Goal: Task Accomplishment & Management: Use online tool/utility

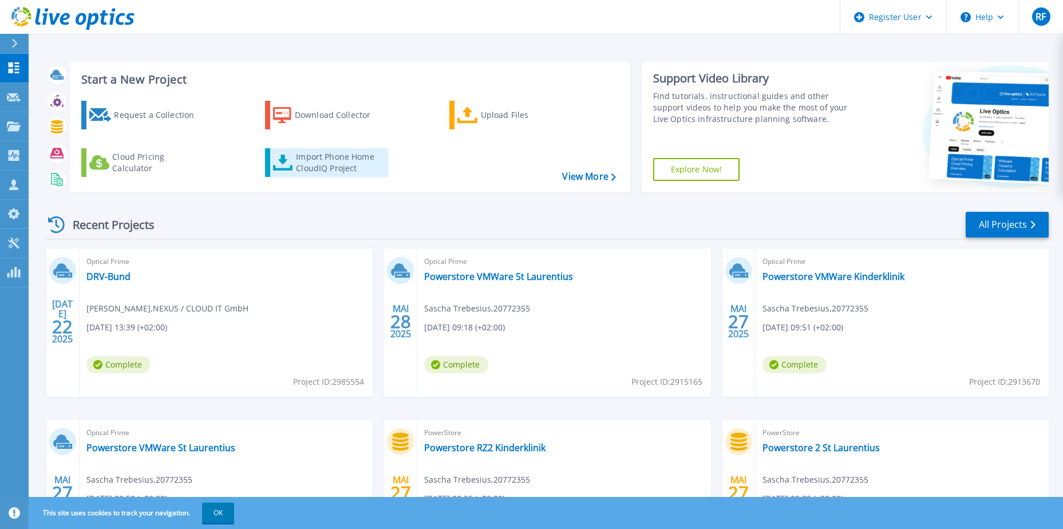
click at [343, 164] on div "Import Phone Home CloudIQ Project" at bounding box center [340, 162] width 89 height 23
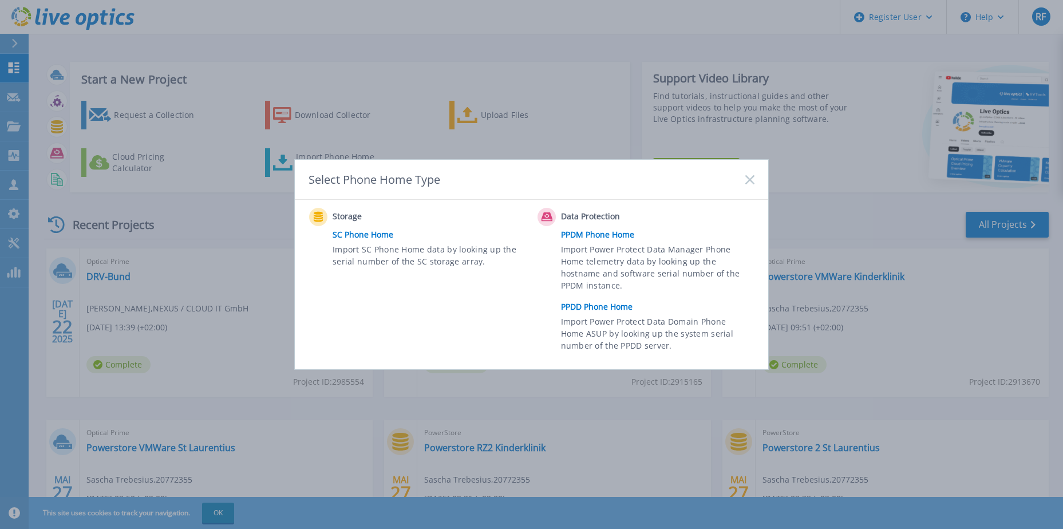
click at [360, 234] on link "SC Phone Home" at bounding box center [432, 234] width 199 height 17
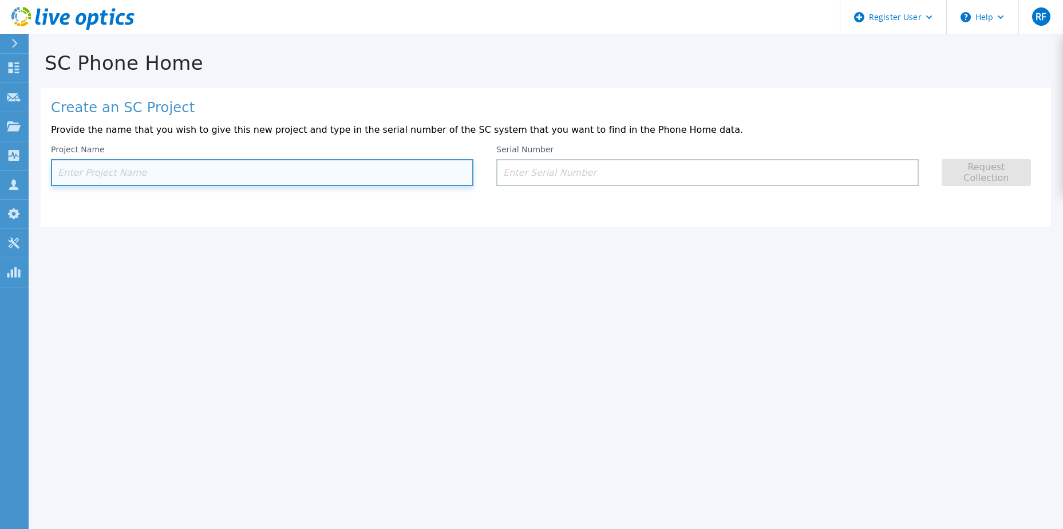
click at [106, 175] on input at bounding box center [262, 172] width 422 height 27
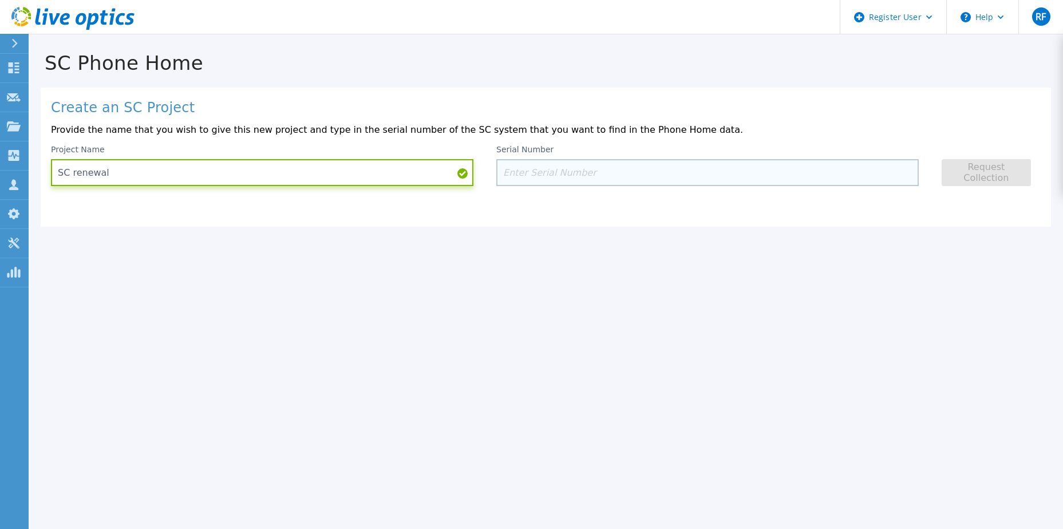
type input "SC renewal"
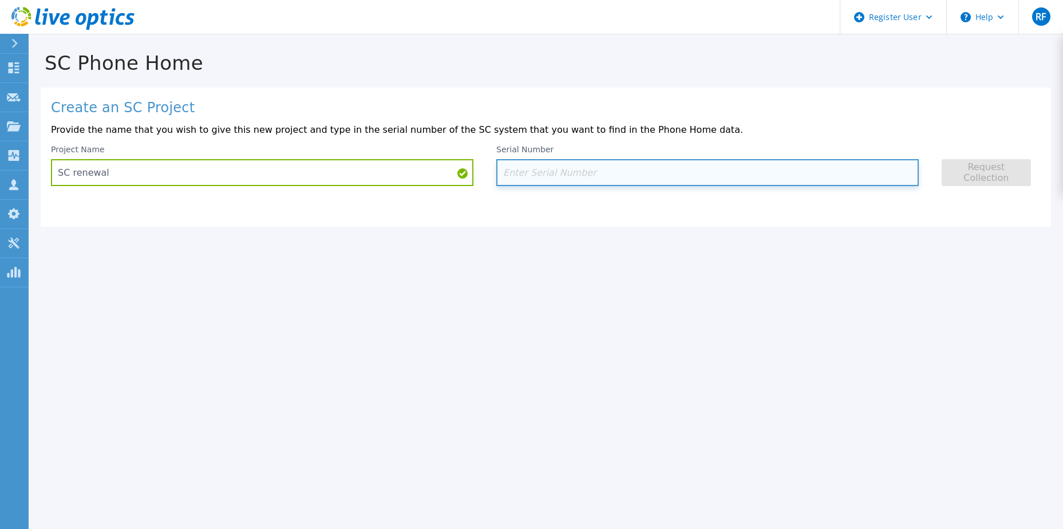
drag, startPoint x: 575, startPoint y: 183, endPoint x: 571, endPoint y: 176, distance: 8.3
click at [575, 182] on input at bounding box center [707, 172] width 422 height 27
click at [524, 172] on input at bounding box center [707, 172] width 422 height 27
paste input "29563"
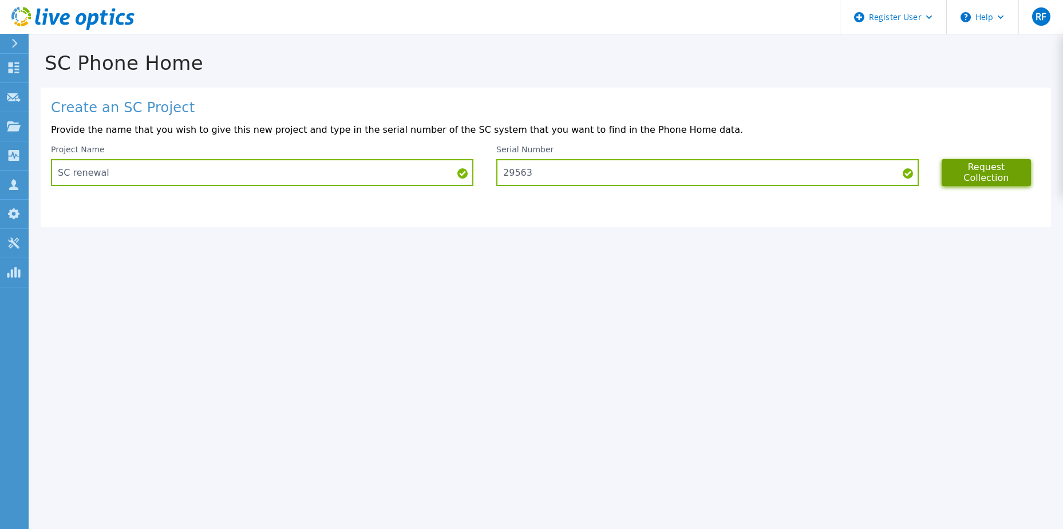
click at [974, 173] on button "Request Collection" at bounding box center [986, 172] width 89 height 27
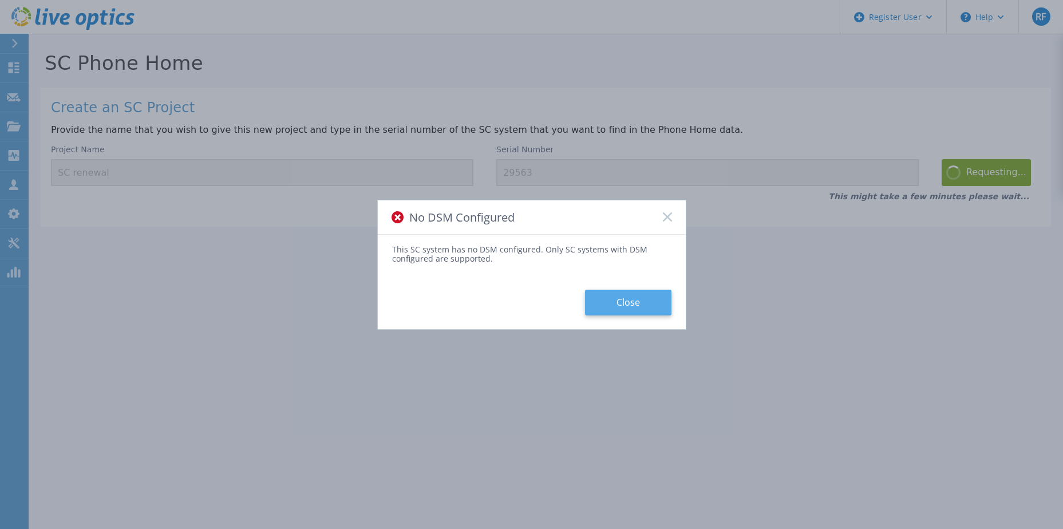
click at [607, 306] on button "Close" at bounding box center [628, 303] width 86 height 26
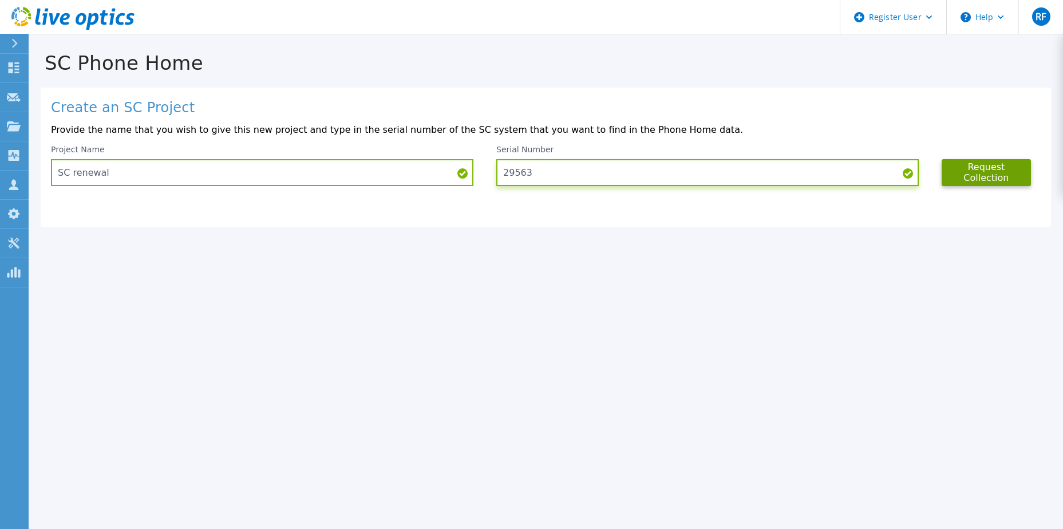
drag, startPoint x: 649, startPoint y: 173, endPoint x: 485, endPoint y: 177, distance: 163.2
click at [481, 176] on div "Project Name SC renewal Serial Number 29563 Request Collection" at bounding box center [546, 165] width 990 height 41
paste input "3871"
type input "23871"
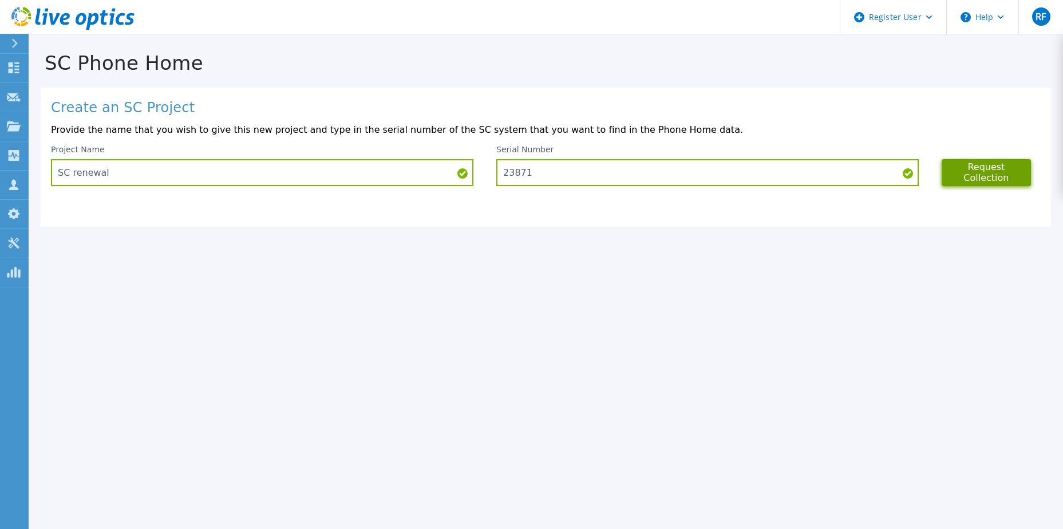
click at [985, 170] on button "Request Collection" at bounding box center [986, 172] width 89 height 27
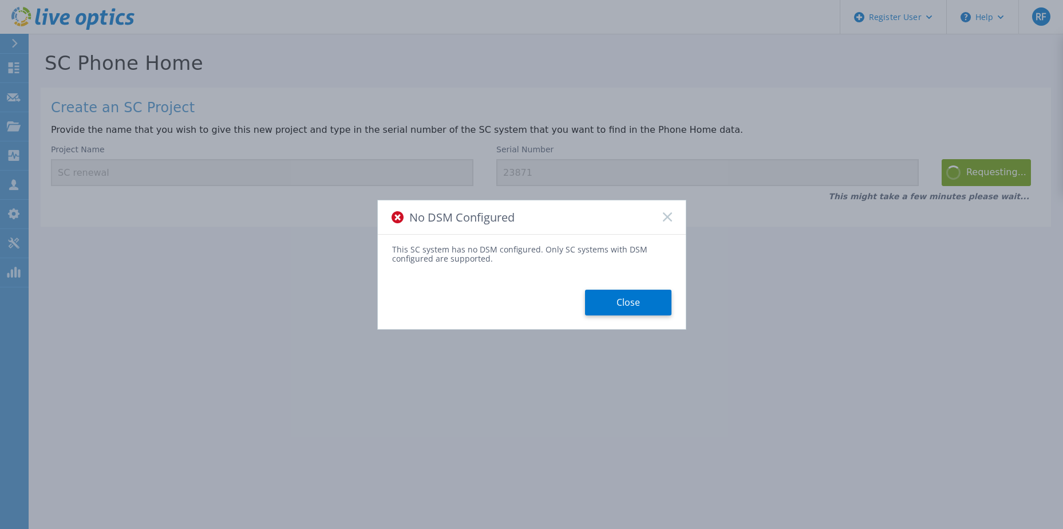
click at [625, 297] on button "Close" at bounding box center [628, 303] width 86 height 26
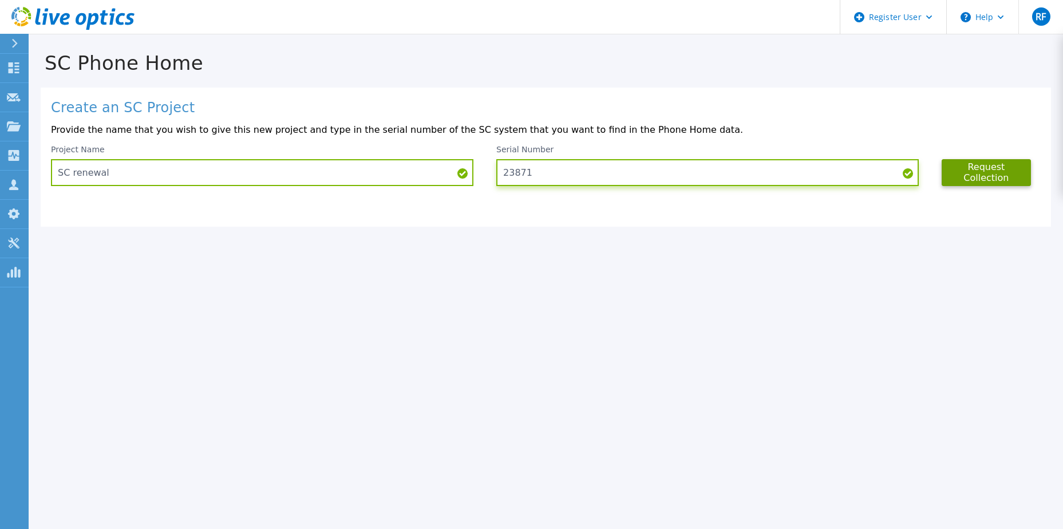
click at [586, 173] on input "23871" at bounding box center [707, 172] width 422 height 27
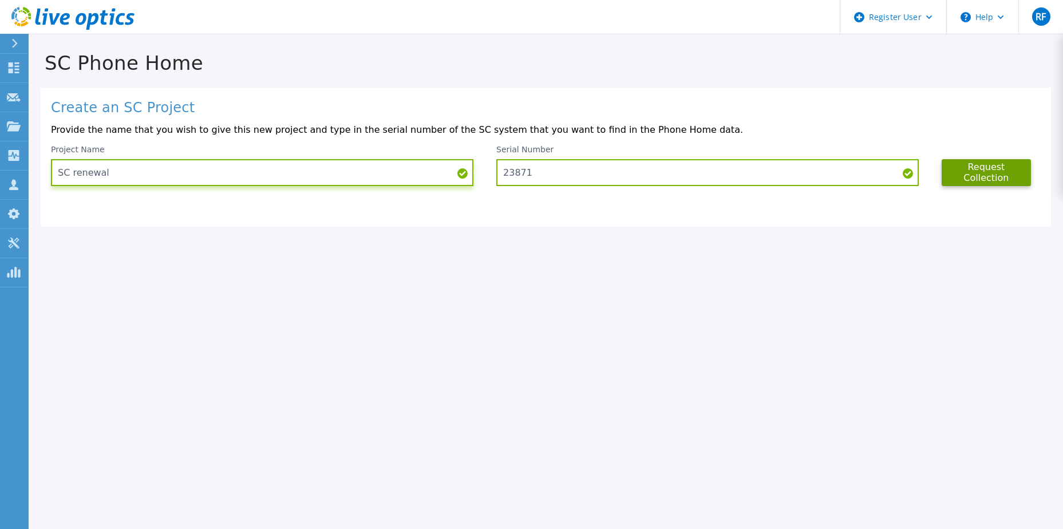
click at [404, 166] on input "SC renewal" at bounding box center [262, 172] width 422 height 27
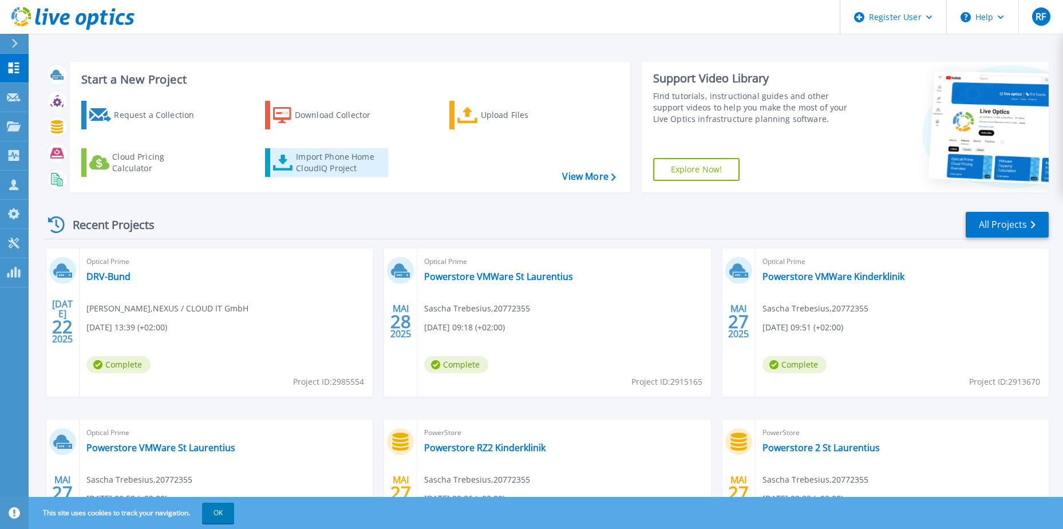
click at [295, 164] on link "Import Phone Home CloudIQ Project" at bounding box center [326, 162] width 123 height 29
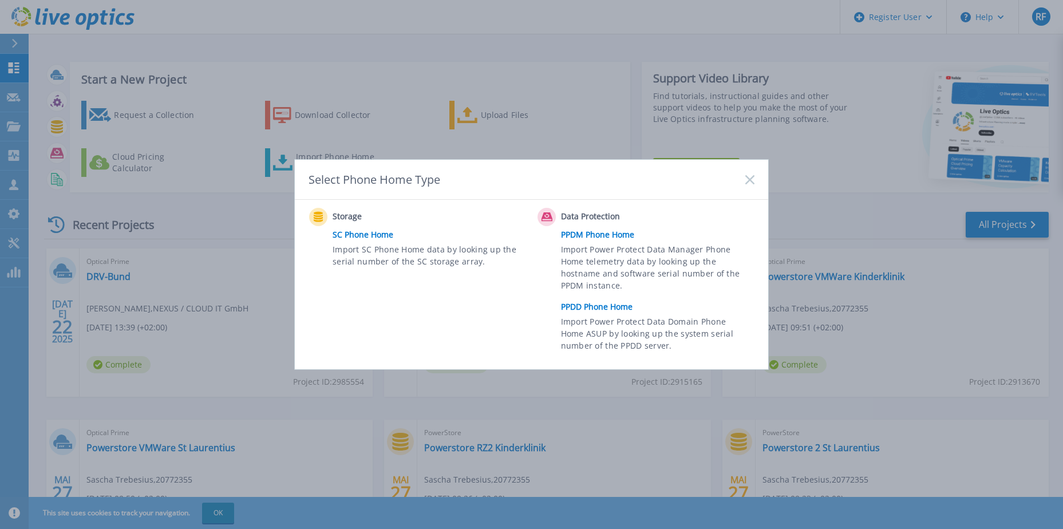
click at [602, 303] on link "PPDD Phone Home" at bounding box center [660, 306] width 199 height 17
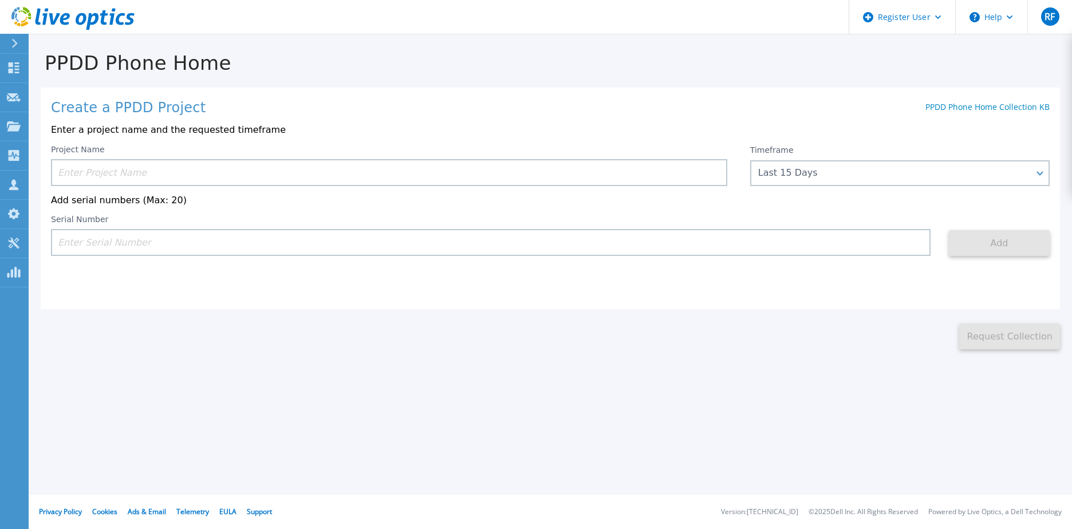
click at [149, 242] on input at bounding box center [490, 242] width 879 height 27
paste input "25466935"
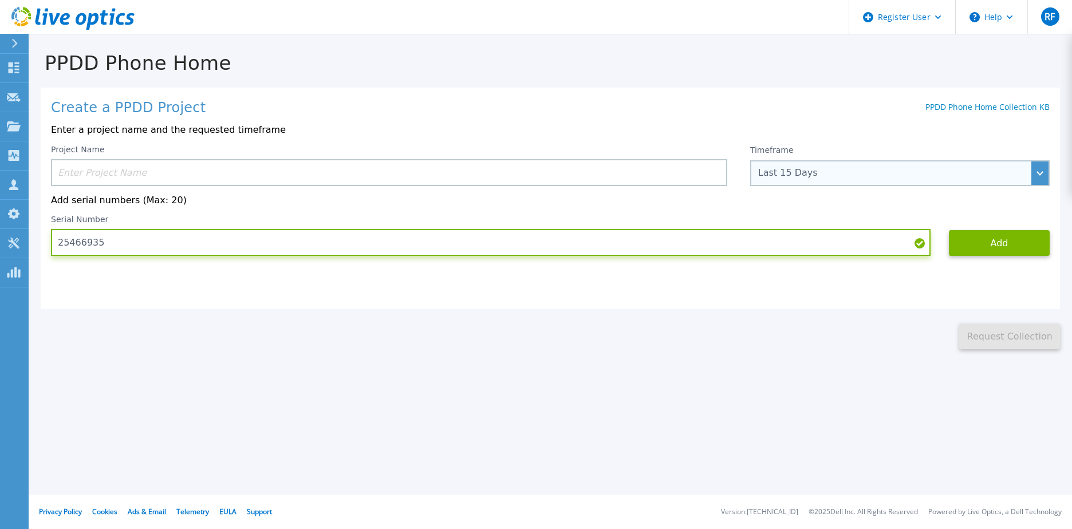
type input "25466935"
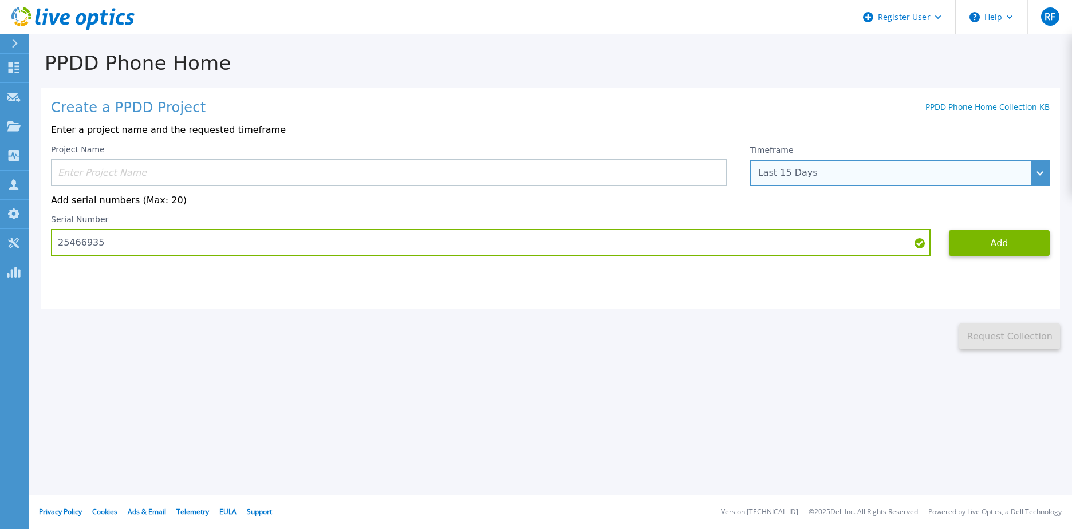
click at [793, 175] on div "Last 15 Days" at bounding box center [893, 173] width 271 height 10
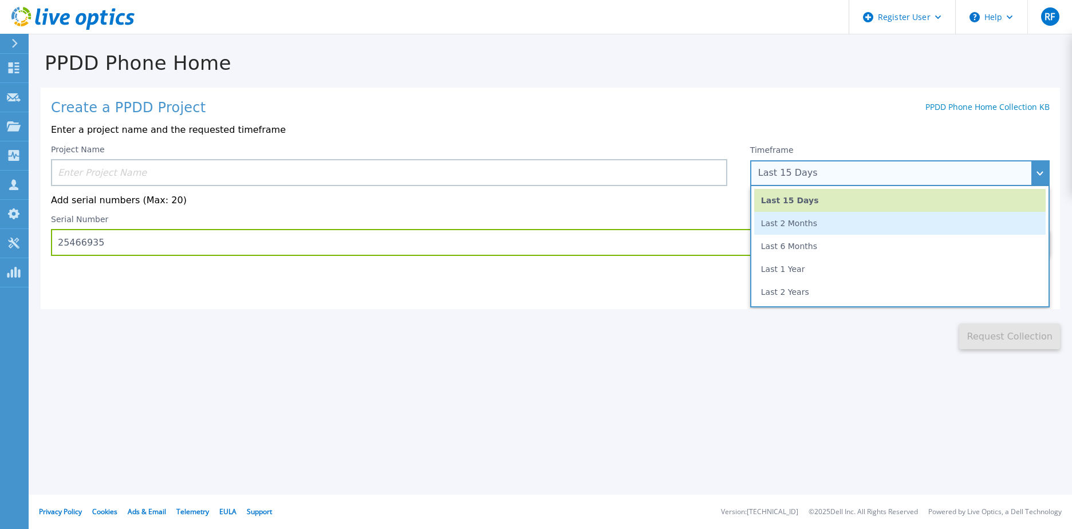
click at [792, 225] on li "Last 2 Months" at bounding box center [899, 223] width 291 height 23
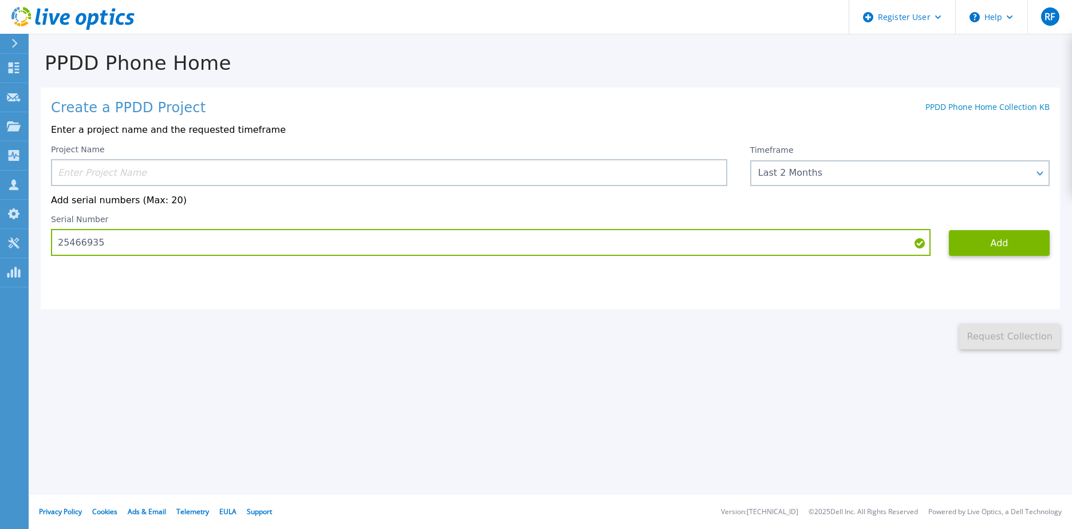
click at [320, 178] on input at bounding box center [389, 172] width 676 height 27
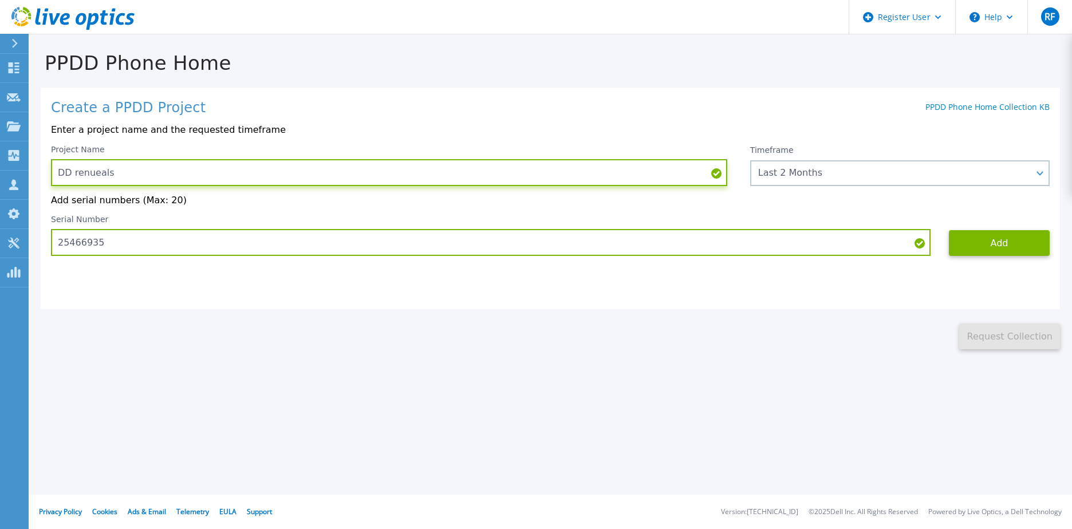
click at [65, 164] on input "DD renueals" at bounding box center [389, 172] width 676 height 27
click at [58, 172] on input "DD renueals" at bounding box center [389, 172] width 676 height 27
type input "RUB DD renueals"
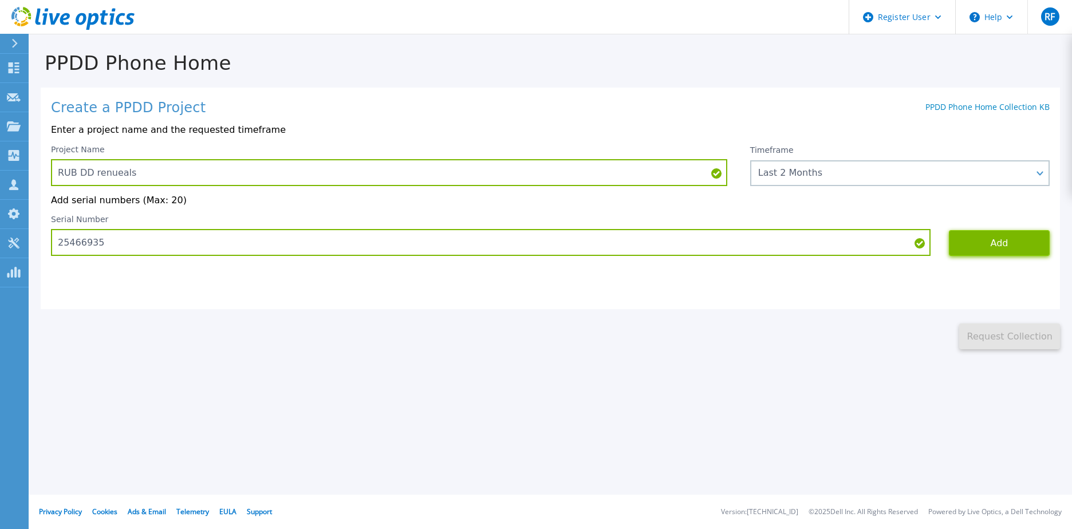
click at [1002, 242] on button "Add" at bounding box center [999, 243] width 101 height 26
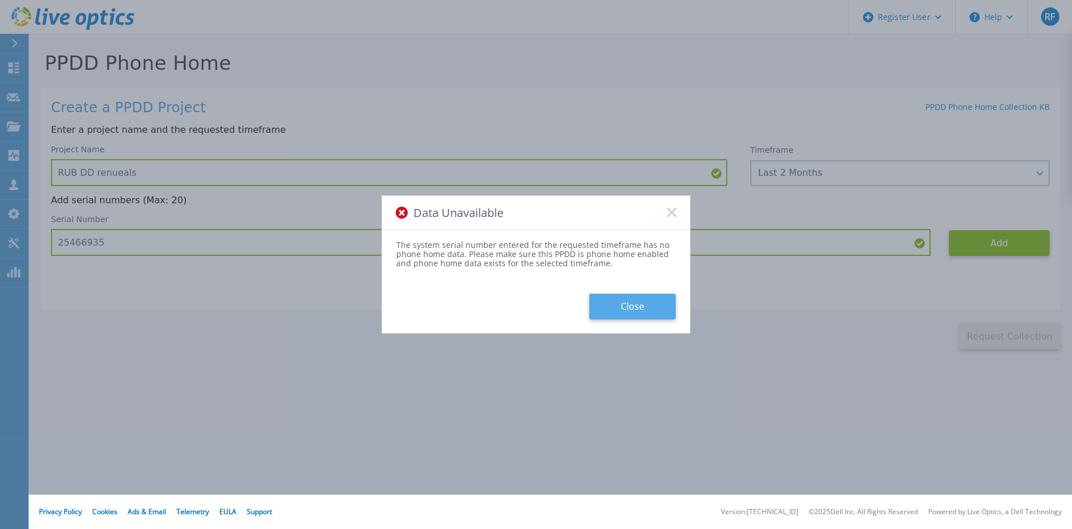
click at [613, 313] on button "Close" at bounding box center [632, 307] width 86 height 26
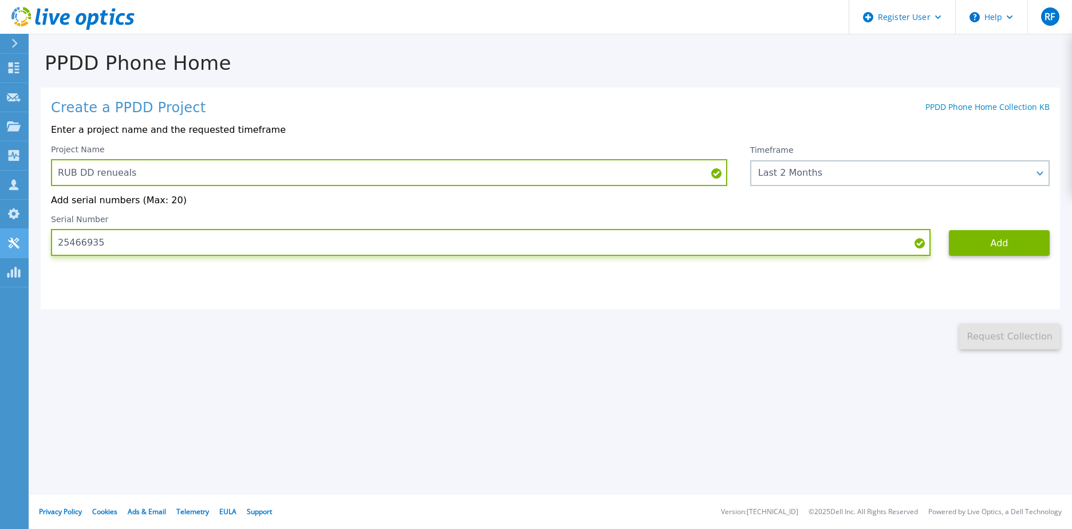
drag, startPoint x: 305, startPoint y: 238, endPoint x: 19, endPoint y: 240, distance: 285.1
click at [19, 240] on div "Dashboard Dashboard Request Capture Request Capture Projects Projects Search Pr…" at bounding box center [536, 264] width 1072 height 529
paste input "CKM001831007"
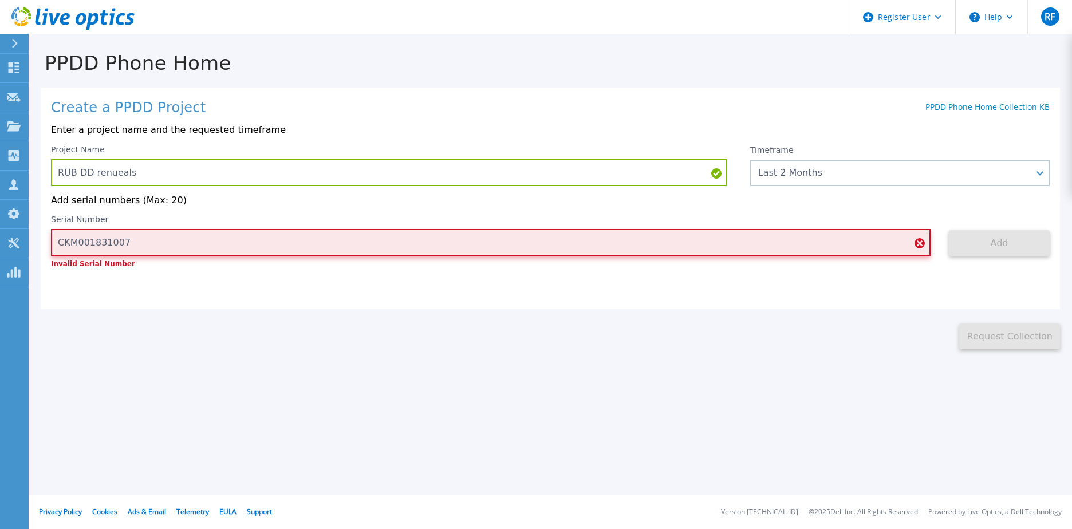
click at [72, 246] on input "CKM001831007" at bounding box center [490, 242] width 879 height 27
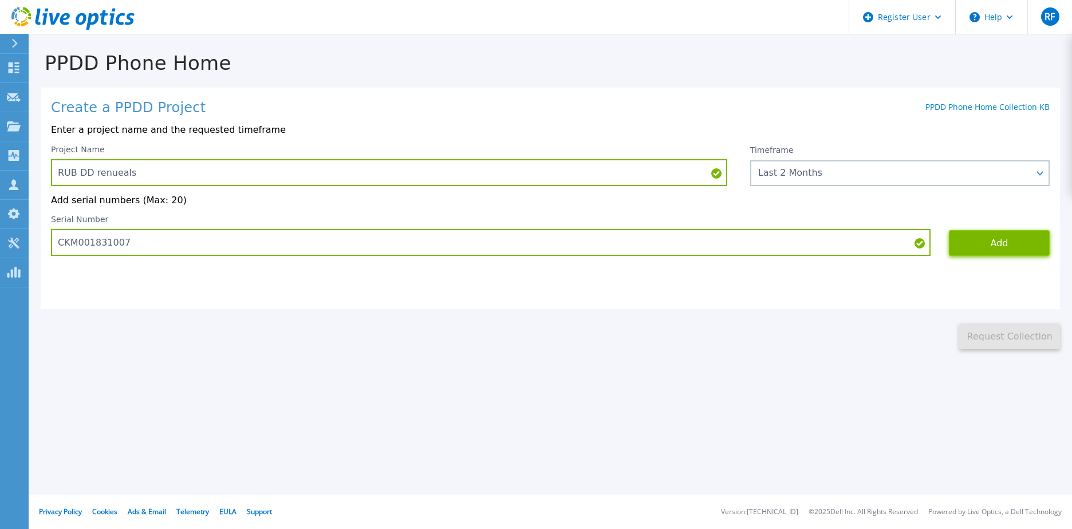
click at [1028, 238] on button "Add" at bounding box center [999, 243] width 101 height 26
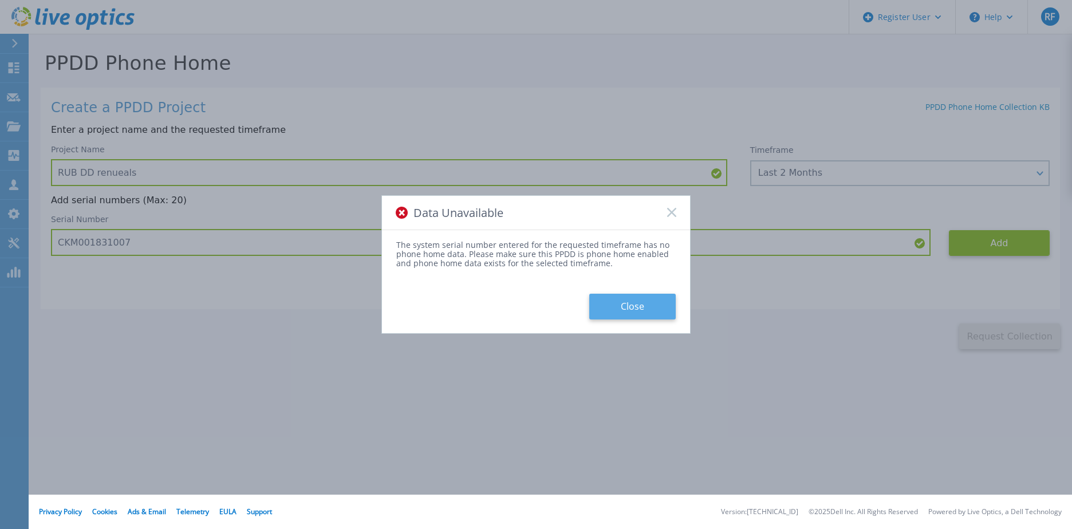
click at [615, 306] on button "Close" at bounding box center [632, 307] width 86 height 26
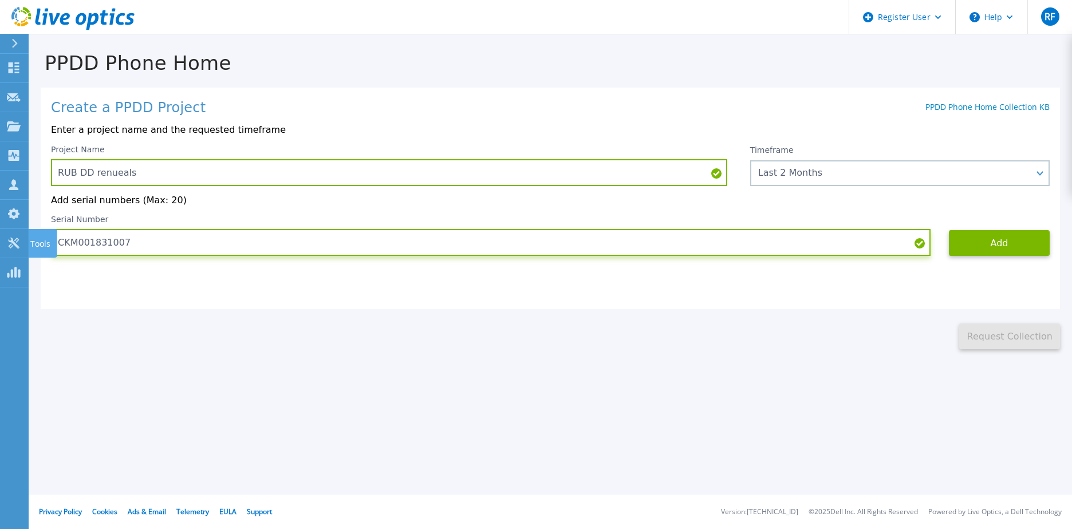
drag, startPoint x: 133, startPoint y: 243, endPoint x: -5, endPoint y: 248, distance: 138.1
click at [0, 248] on html "Register User Help RF Dell-Benutzer Ralf Fuenders Ralf.Fuenders@dell.com Dell M…" at bounding box center [536, 264] width 1072 height 529
paste input "203300046"
type input "CKM00203300046"
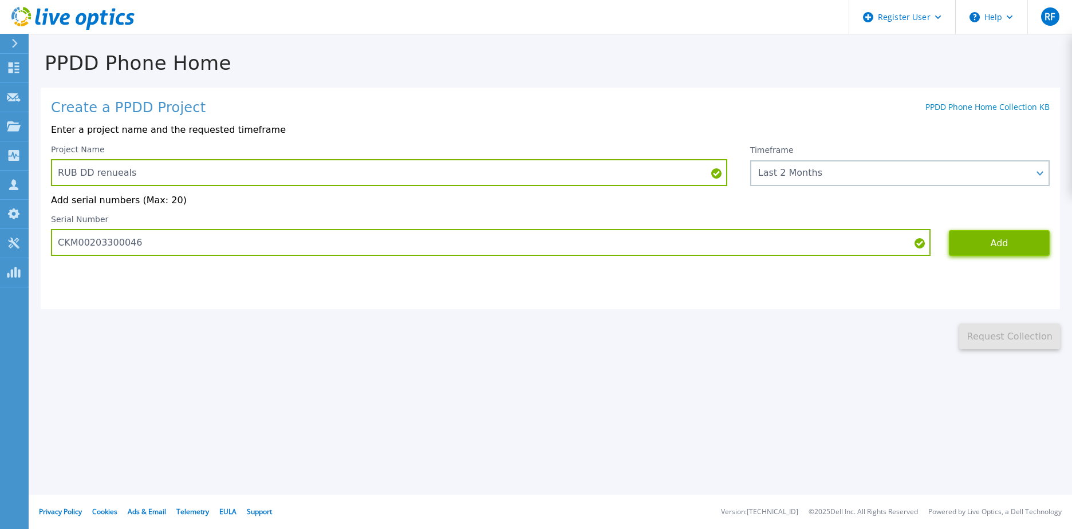
click at [975, 250] on button "Add" at bounding box center [999, 243] width 101 height 26
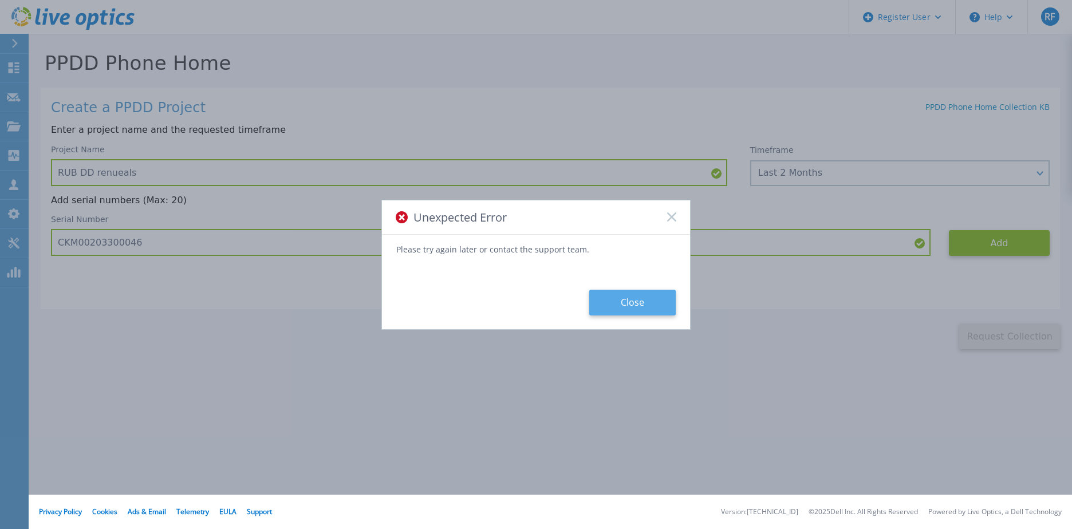
click at [649, 293] on button "Close" at bounding box center [632, 303] width 86 height 26
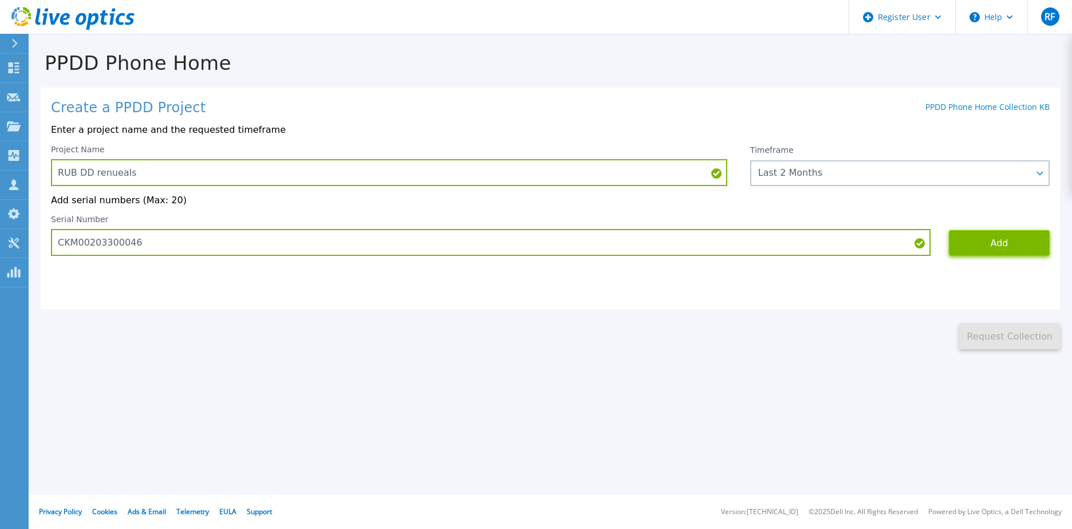
click at [1000, 248] on button "Add" at bounding box center [999, 243] width 101 height 26
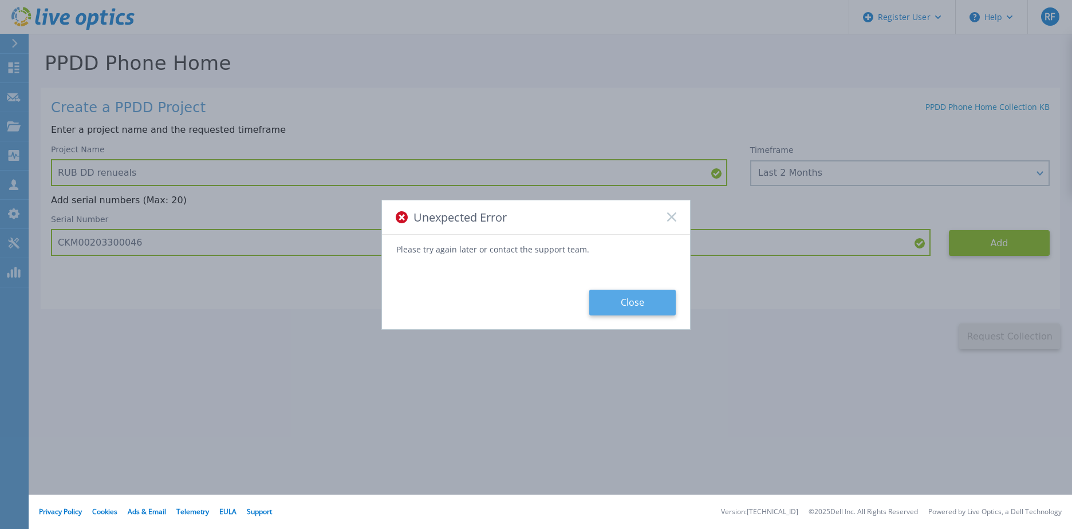
click at [600, 303] on button "Close" at bounding box center [632, 303] width 86 height 26
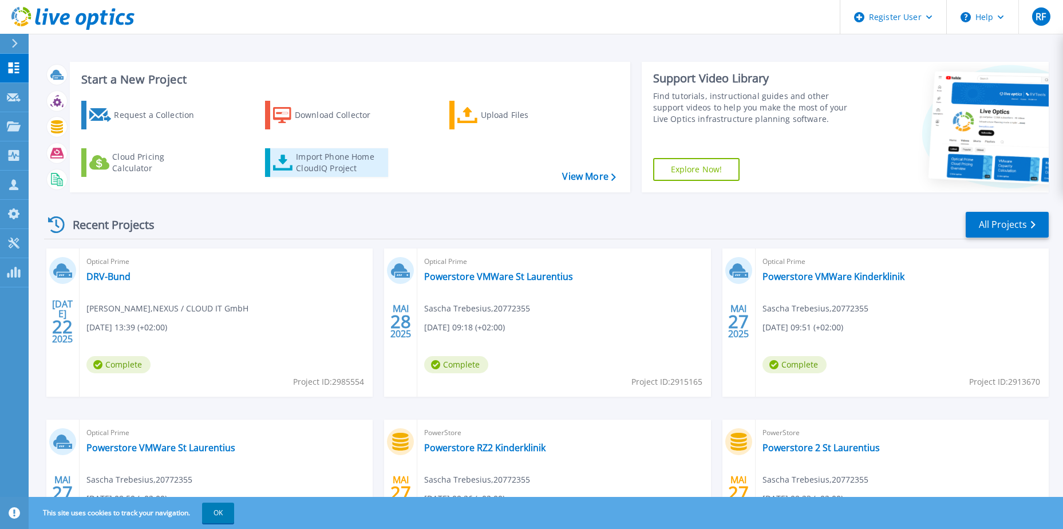
click at [314, 157] on div "Import Phone Home CloudIQ Project" at bounding box center [340, 162] width 89 height 23
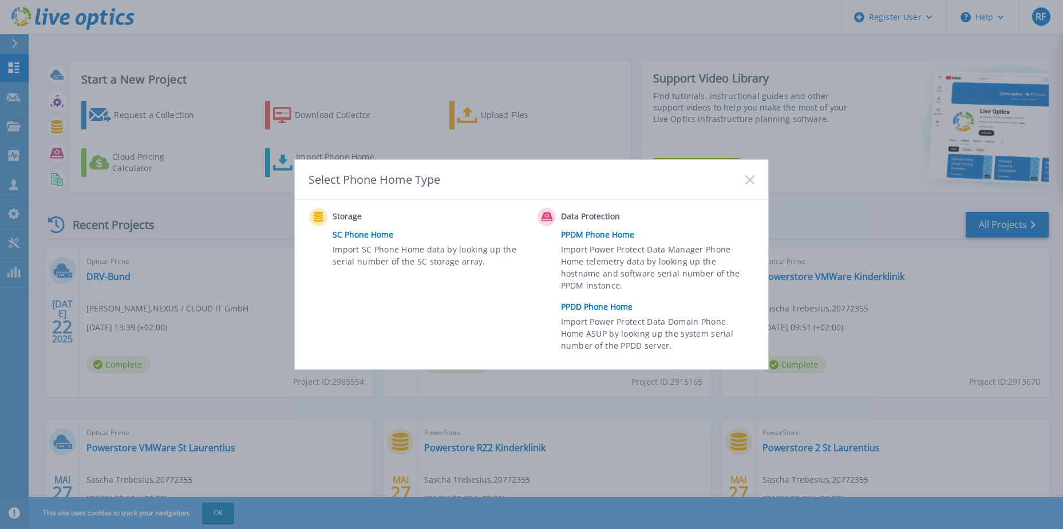
click at [360, 233] on link "SC Phone Home" at bounding box center [432, 234] width 199 height 17
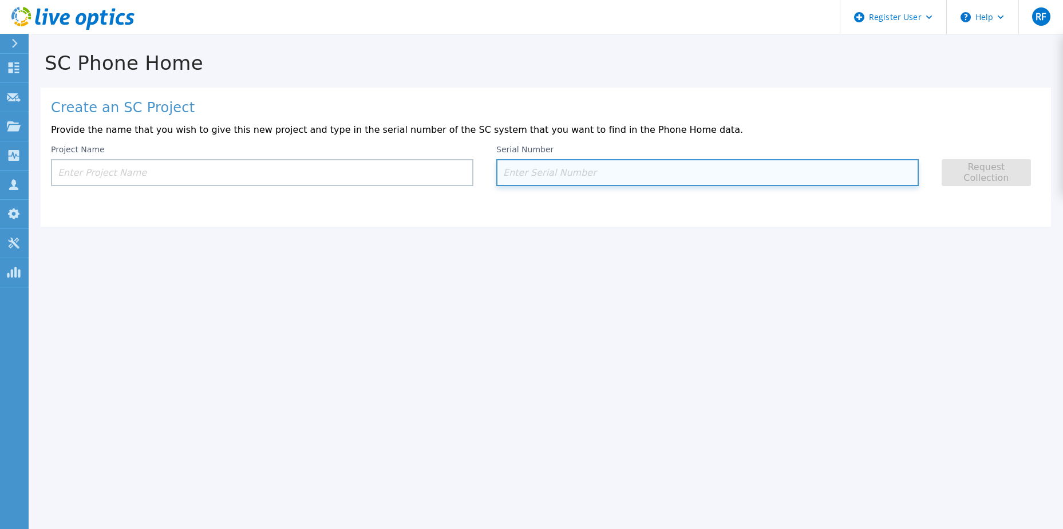
click at [524, 179] on input at bounding box center [707, 172] width 422 height 27
paste input "2ZBFFV2"
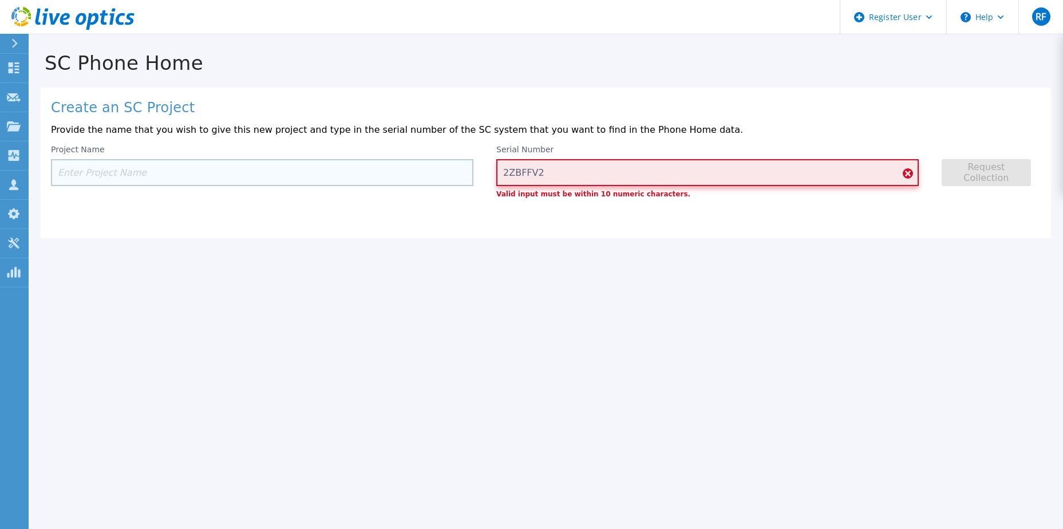
type input "2ZBFFV2"
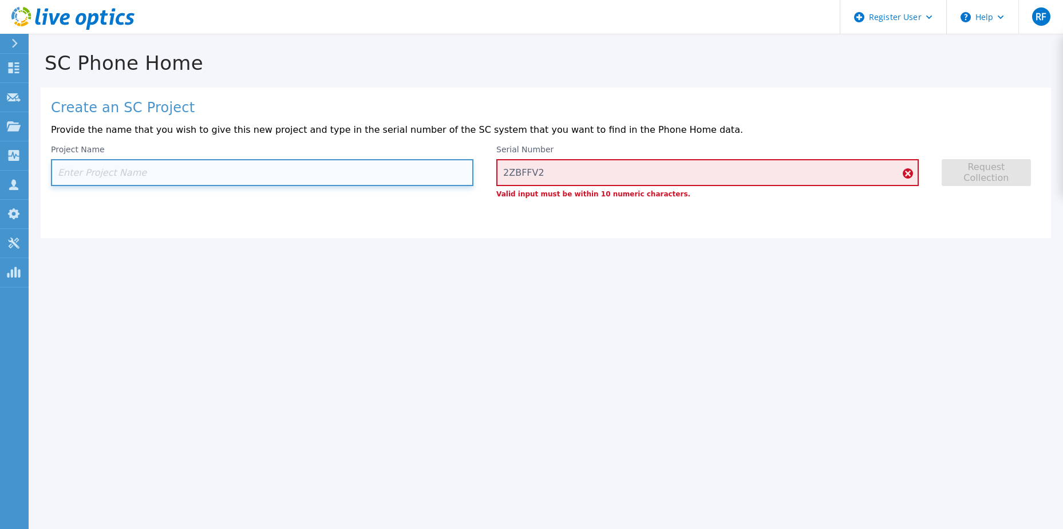
click at [285, 165] on input at bounding box center [262, 172] width 422 height 27
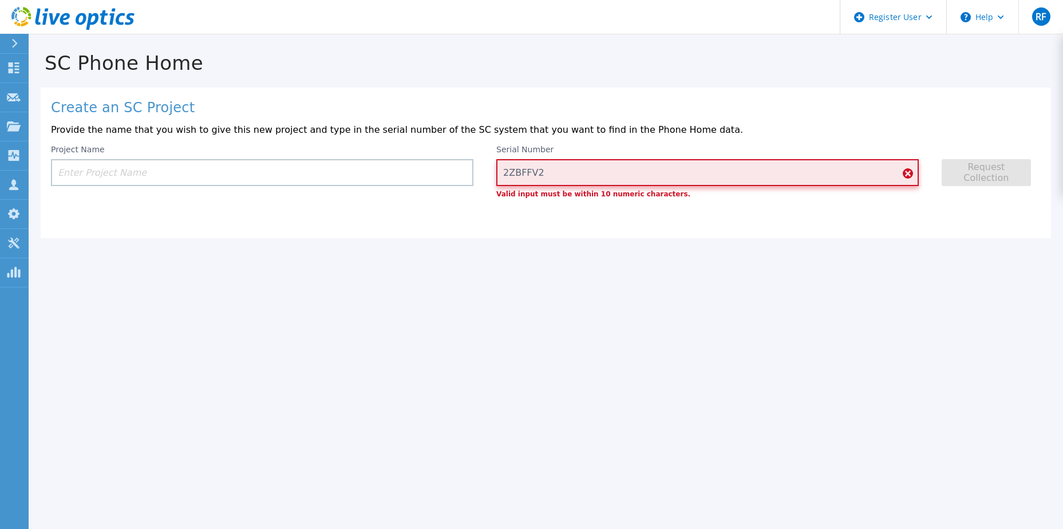
drag, startPoint x: 559, startPoint y: 183, endPoint x: 485, endPoint y: 172, distance: 75.1
click at [485, 172] on div "Project Name Serial Number 2ZBFFV2 Valid input must be within 10 numeric charac…" at bounding box center [546, 171] width 990 height 53
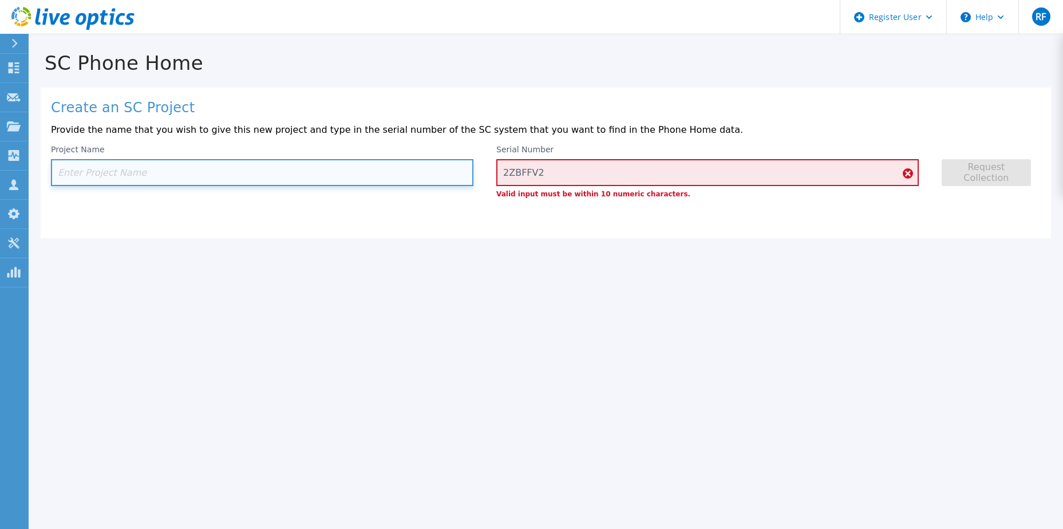
click at [198, 168] on input at bounding box center [262, 172] width 422 height 27
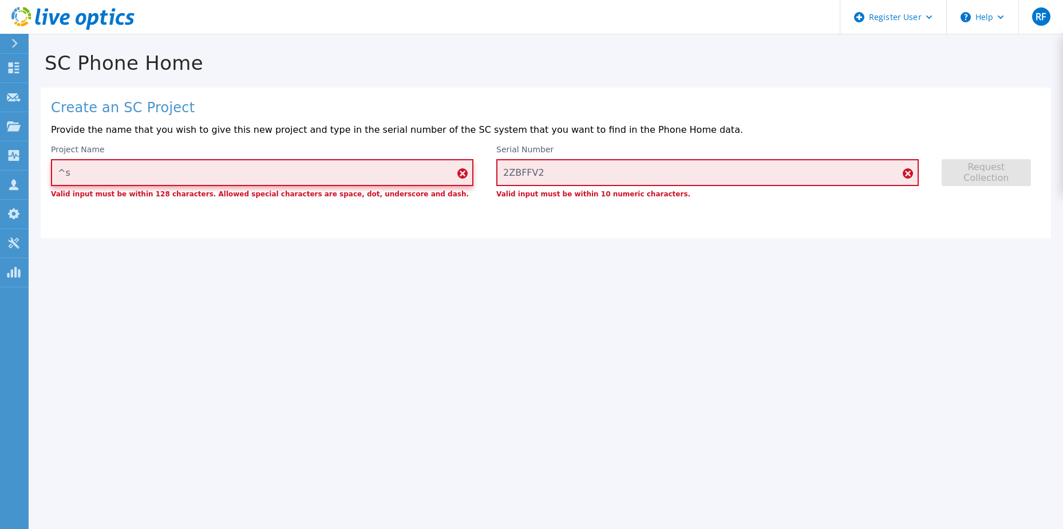
type input "^"
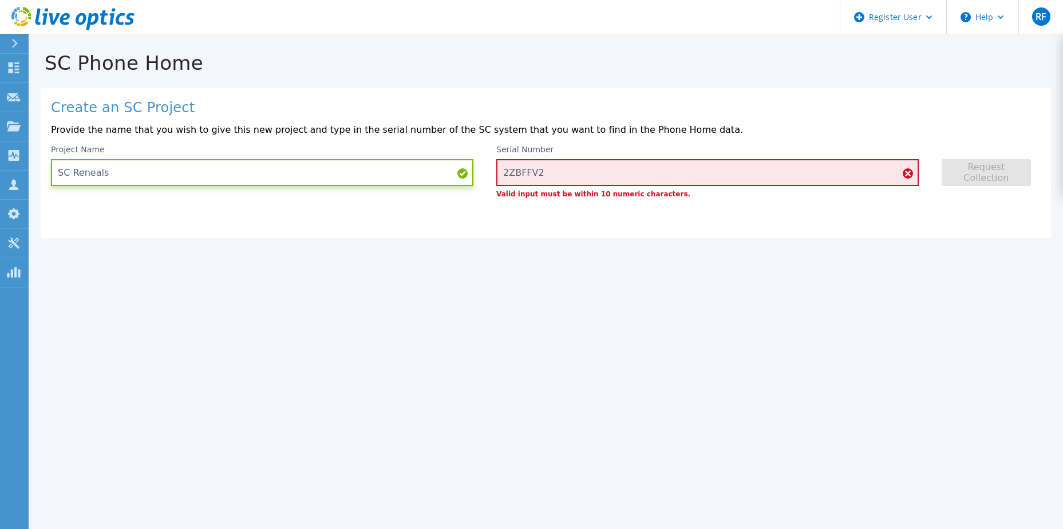
type input "SC Reneals"
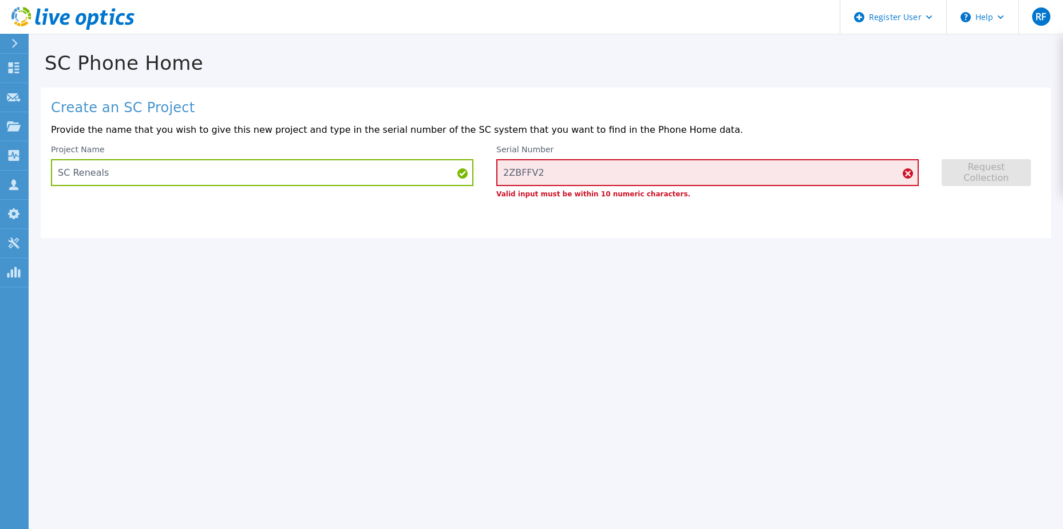
click at [819, 319] on div "SC Phone Home Create an SC Project Provide the name that you wish to give this …" at bounding box center [531, 264] width 1063 height 529
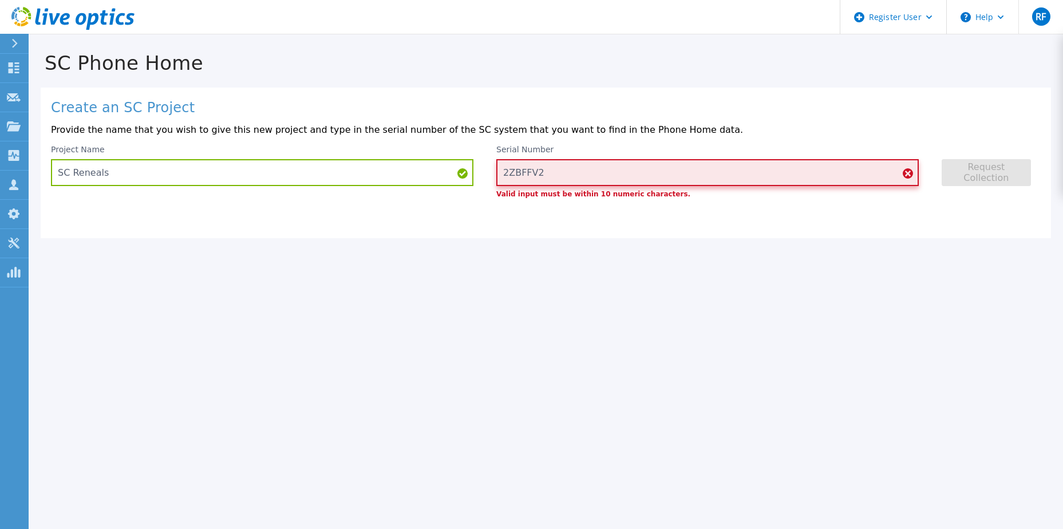
click at [564, 180] on input "2ZBFFV2" at bounding box center [707, 172] width 422 height 27
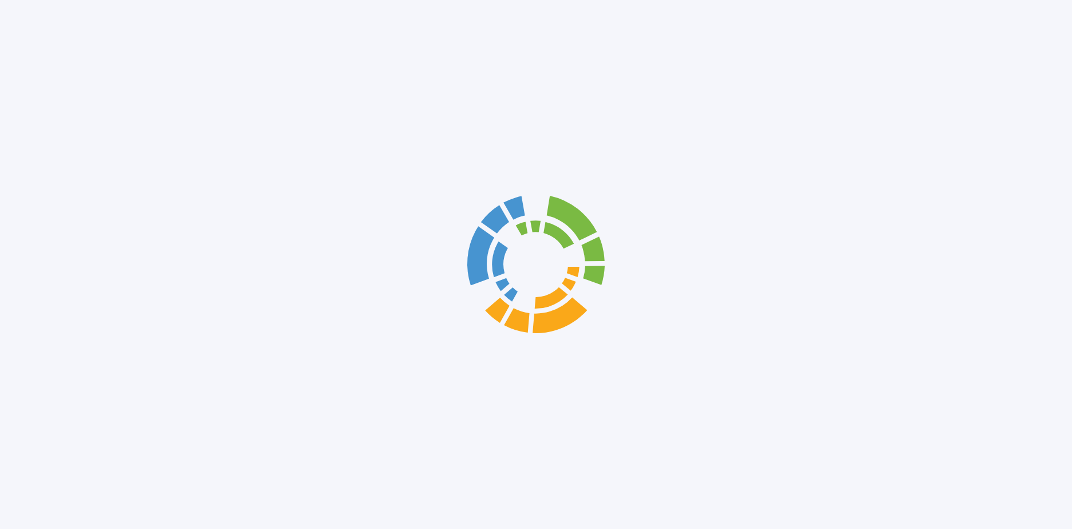
click at [489, 149] on div at bounding box center [536, 264] width 1072 height 529
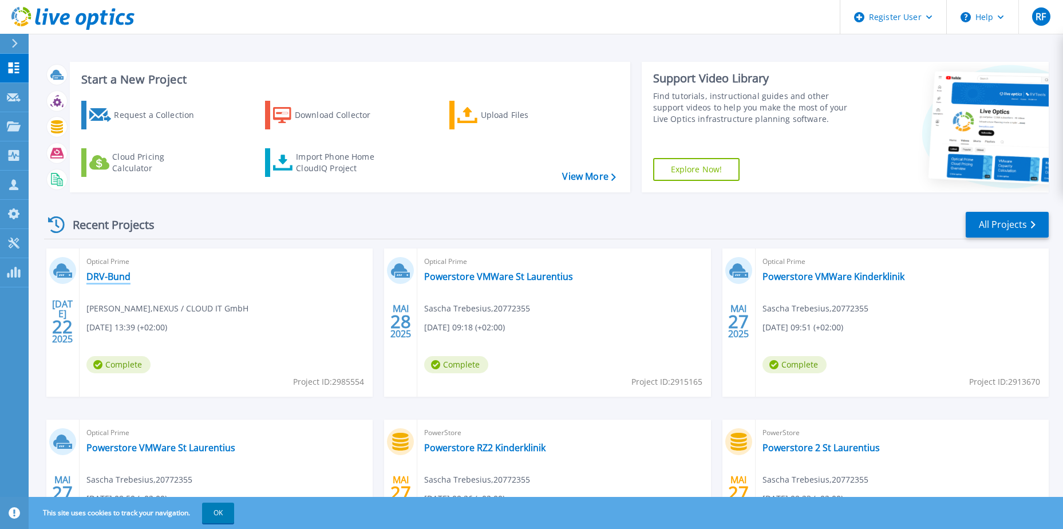
click at [107, 276] on link "DRV-Bund" at bounding box center [108, 276] width 44 height 11
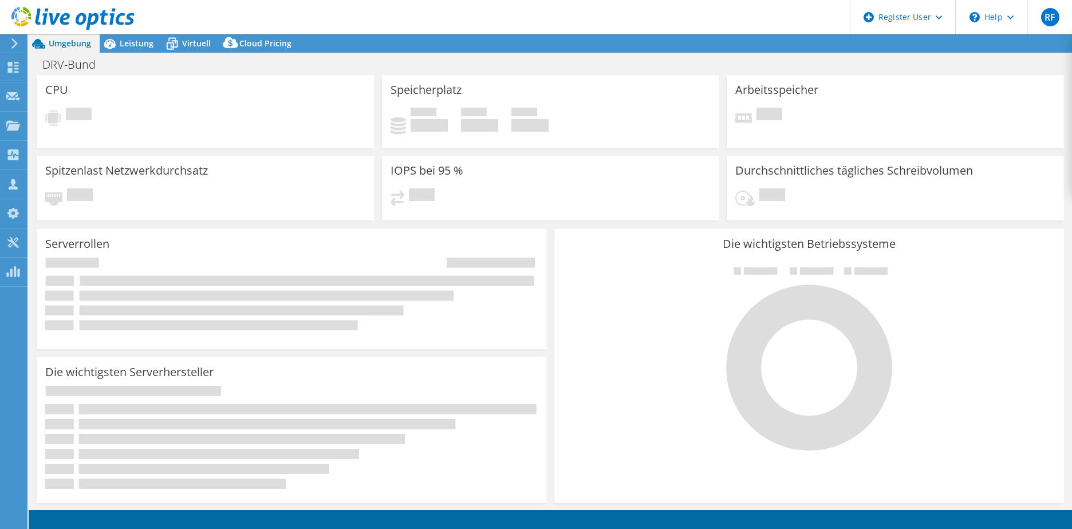
select select "EUFrankfurt"
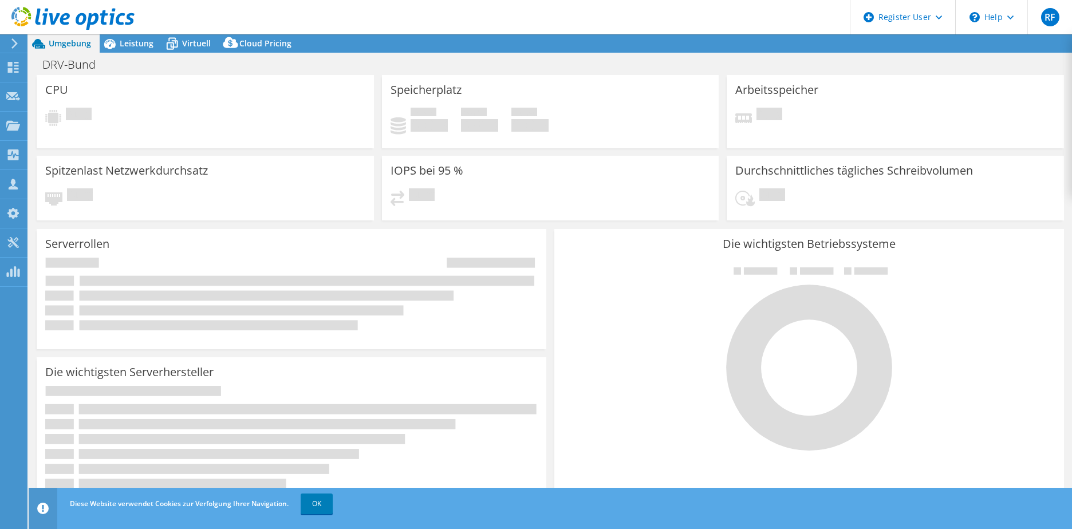
select select "EUFrankfurt"
select select "USD"
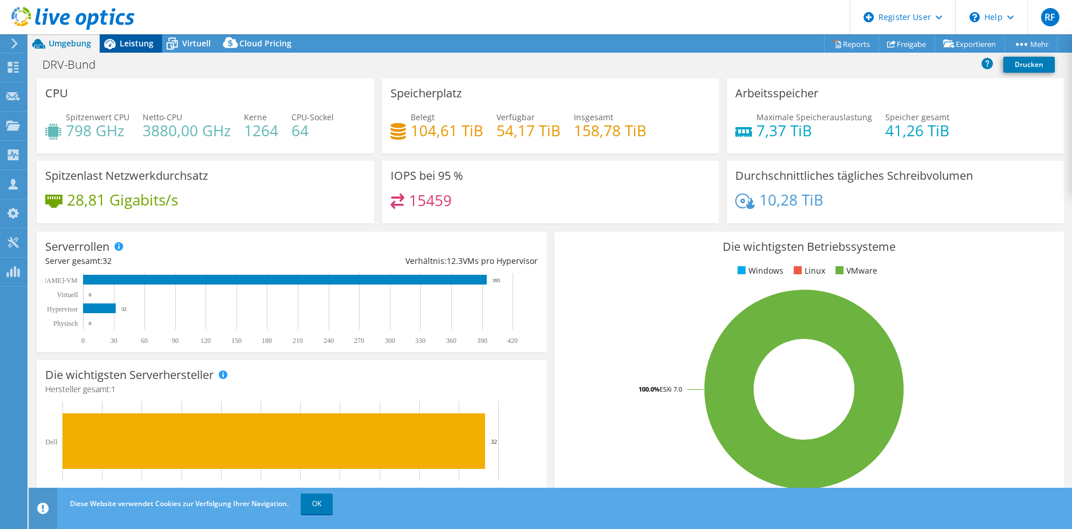
click at [118, 45] on icon at bounding box center [110, 44] width 20 height 20
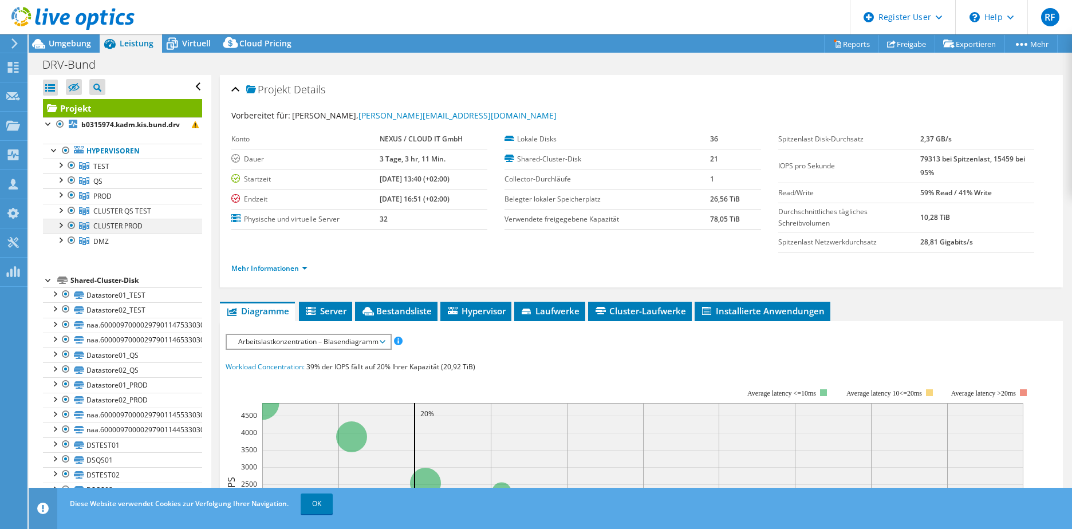
click at [61, 223] on div at bounding box center [59, 224] width 11 height 11
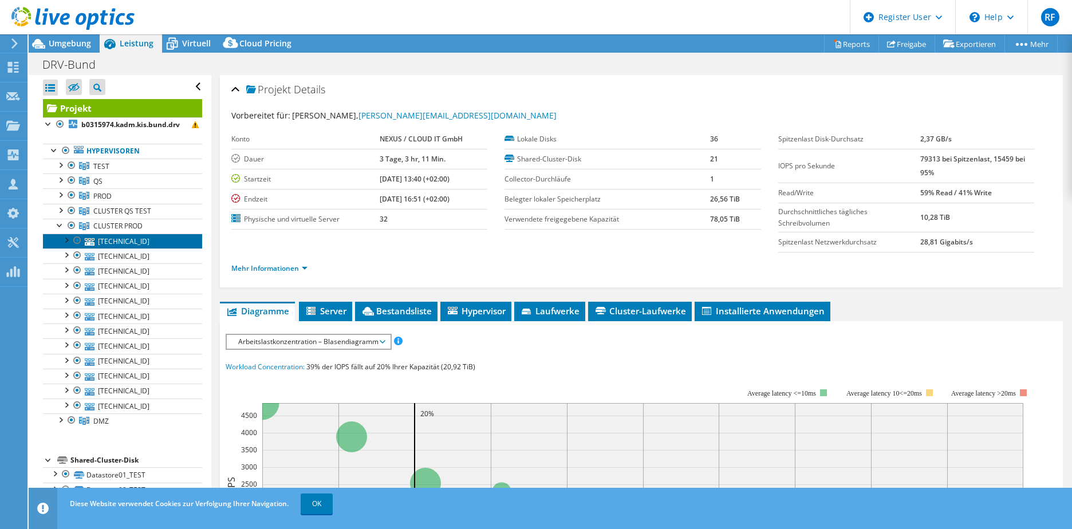
click at [98, 240] on link "101.1.10.201" at bounding box center [122, 241] width 159 height 15
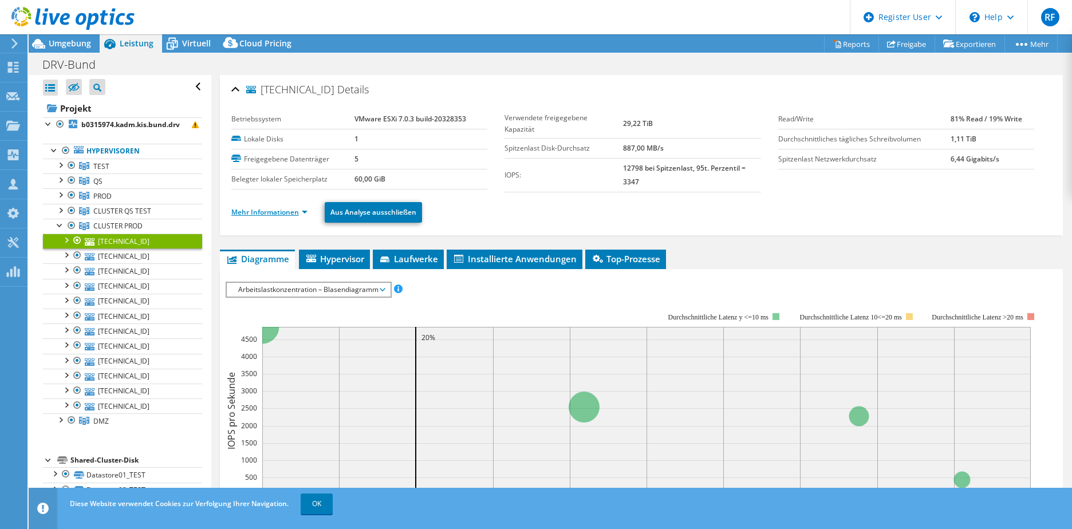
click at [259, 212] on link "Mehr Informationen" at bounding box center [269, 212] width 76 height 10
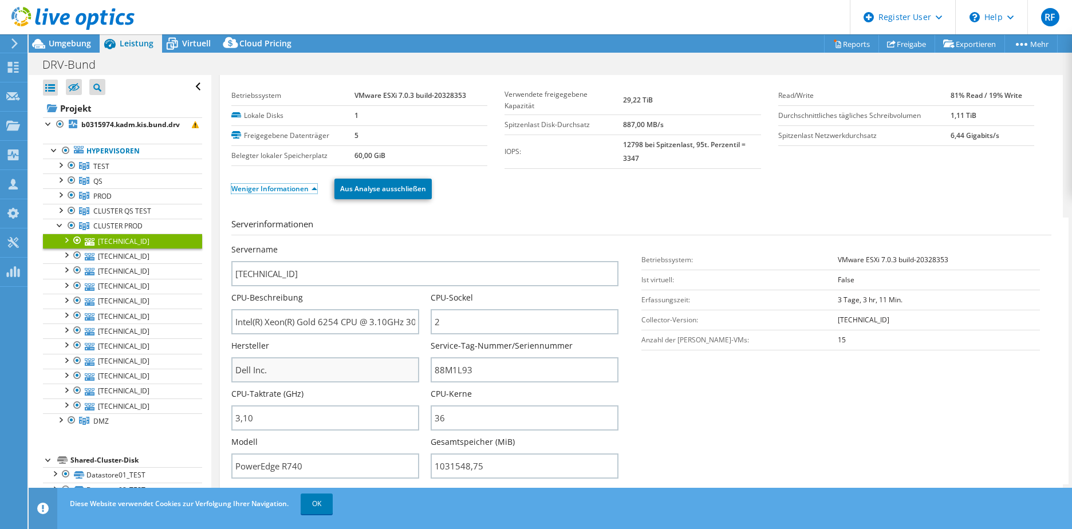
scroll to position [57, 0]
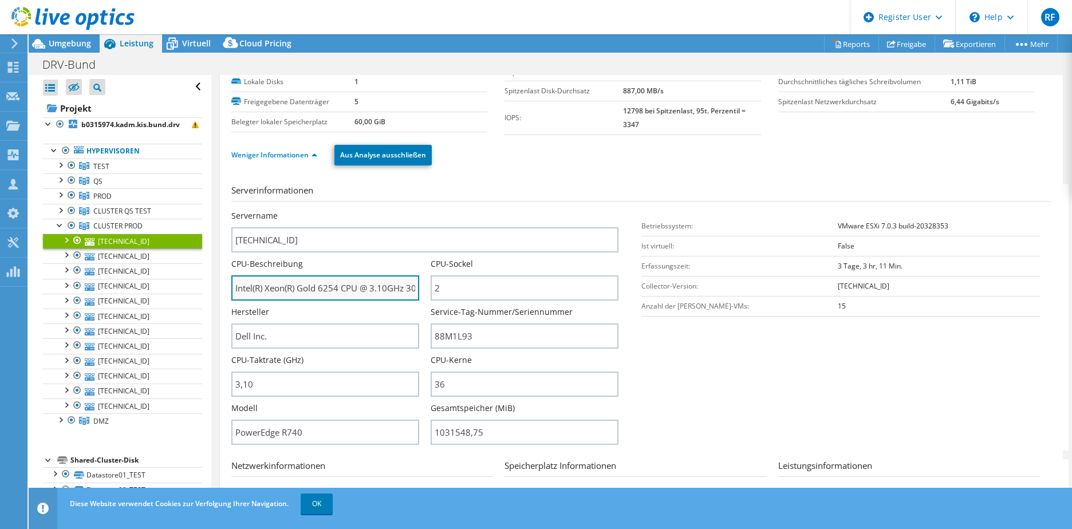
drag, startPoint x: 321, startPoint y: 289, endPoint x: 339, endPoint y: 290, distance: 18.9
click at [339, 290] on input "Intel(R) Xeon(R) Gold 6254 CPU @ 3.10GHz 309 GHz" at bounding box center [325, 287] width 188 height 25
